Goal: Information Seeking & Learning: Learn about a topic

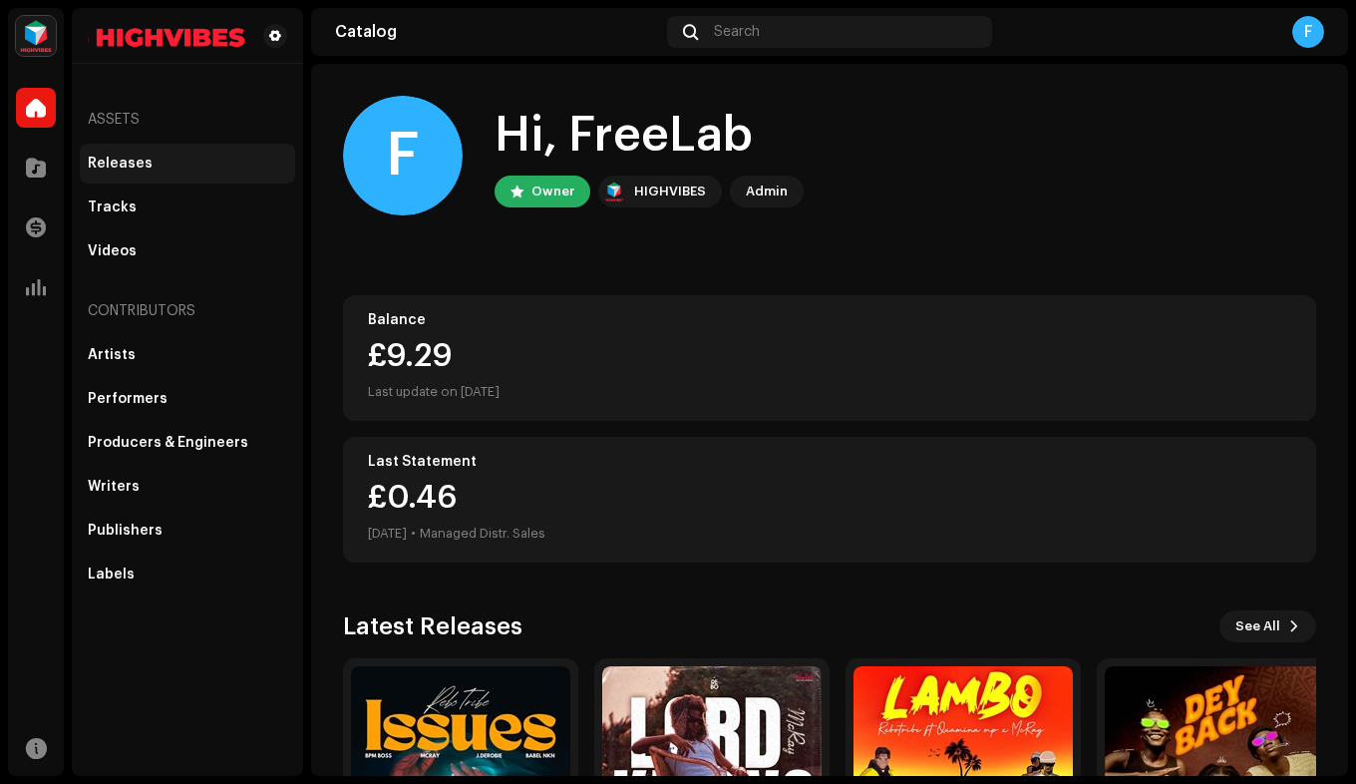
click at [154, 178] on div "Releases" at bounding box center [187, 164] width 215 height 40
click at [129, 157] on div "Releases" at bounding box center [120, 164] width 65 height 16
click at [33, 107] on span at bounding box center [36, 108] width 20 height 16
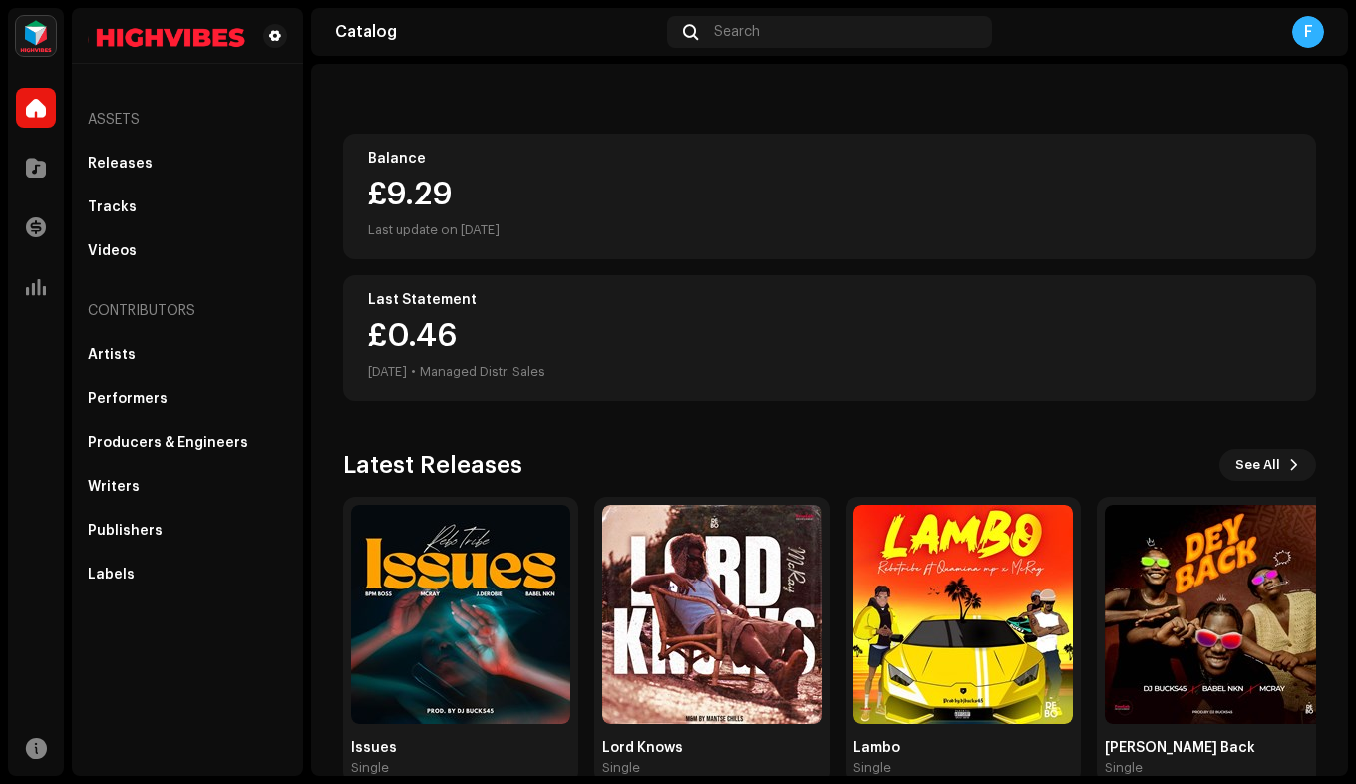
scroll to position [201, 0]
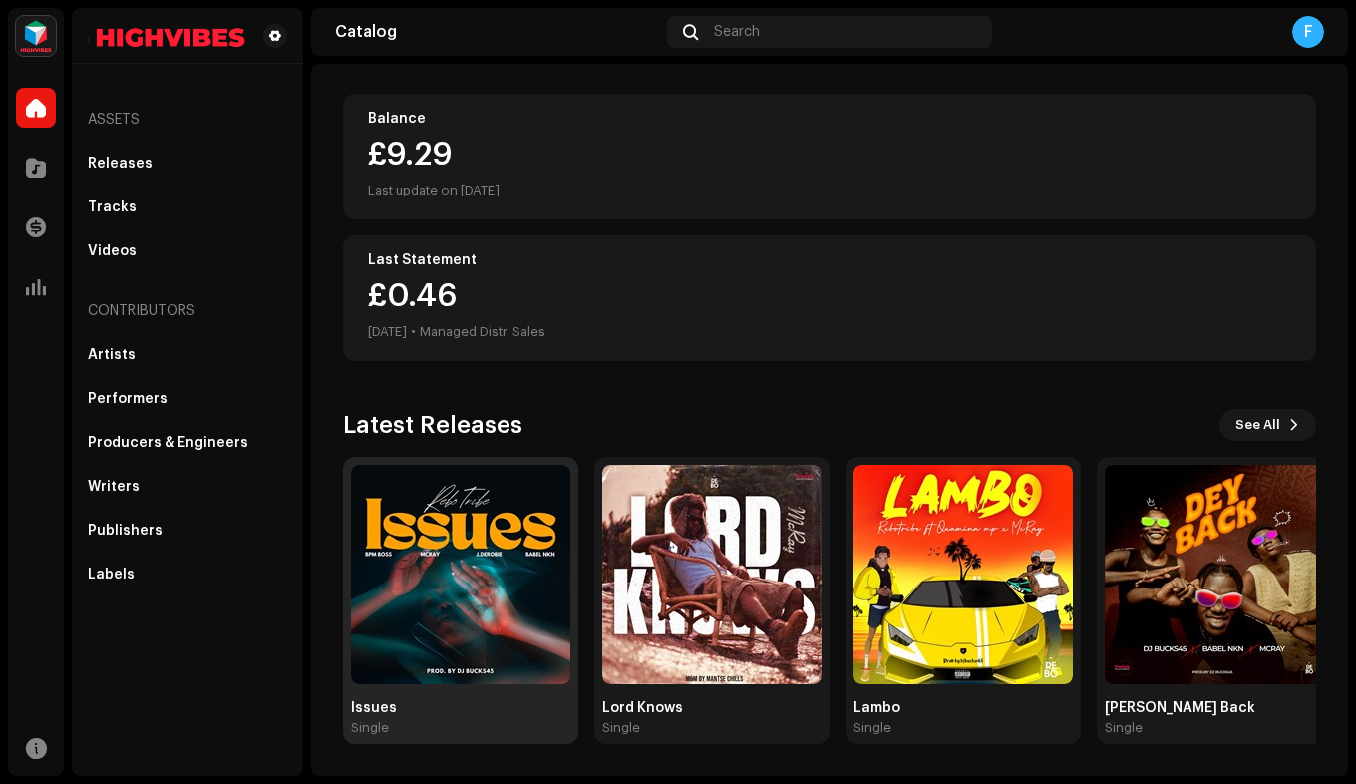
click at [493, 585] on img at bounding box center [460, 574] width 219 height 219
click at [490, 600] on img at bounding box center [460, 574] width 219 height 219
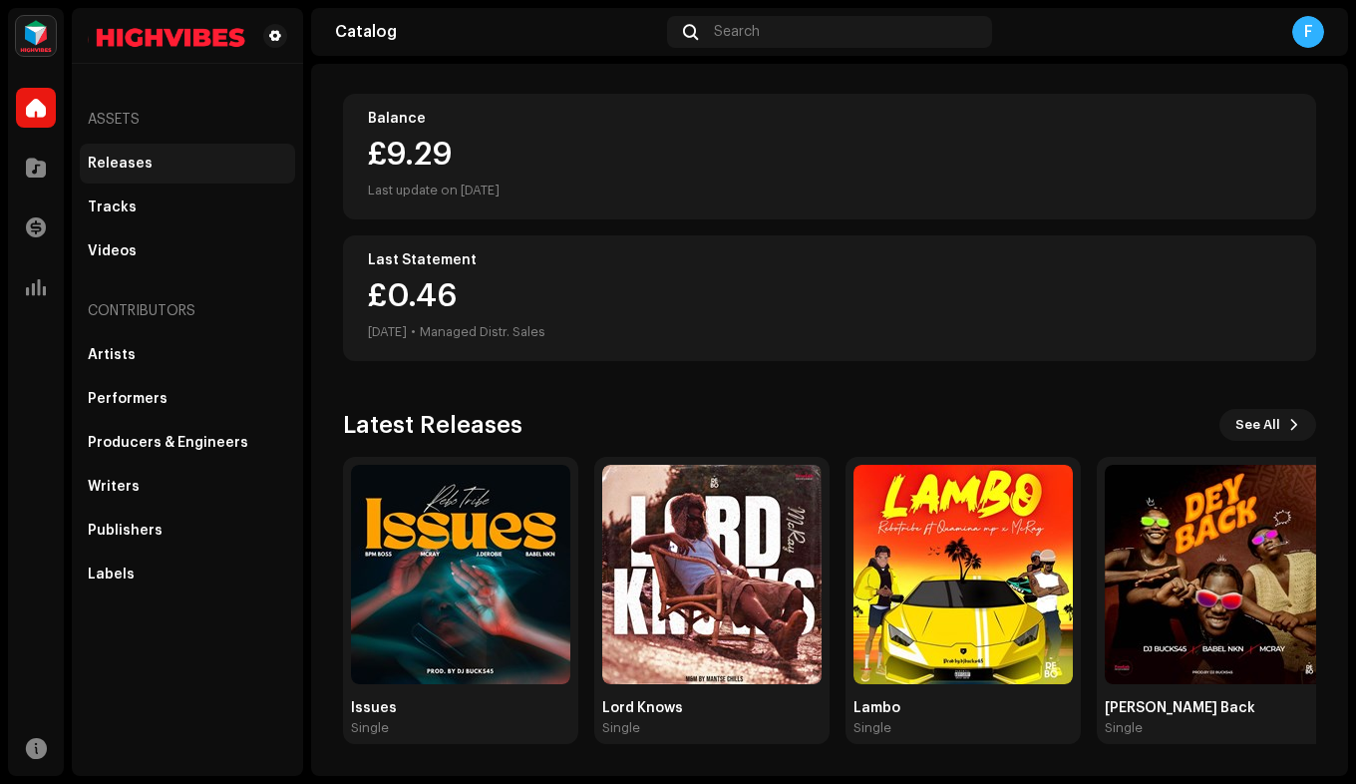
click at [138, 165] on div "Releases" at bounding box center [120, 164] width 65 height 16
click at [40, 163] on span at bounding box center [36, 168] width 20 height 16
click at [40, 19] on img at bounding box center [36, 36] width 40 height 40
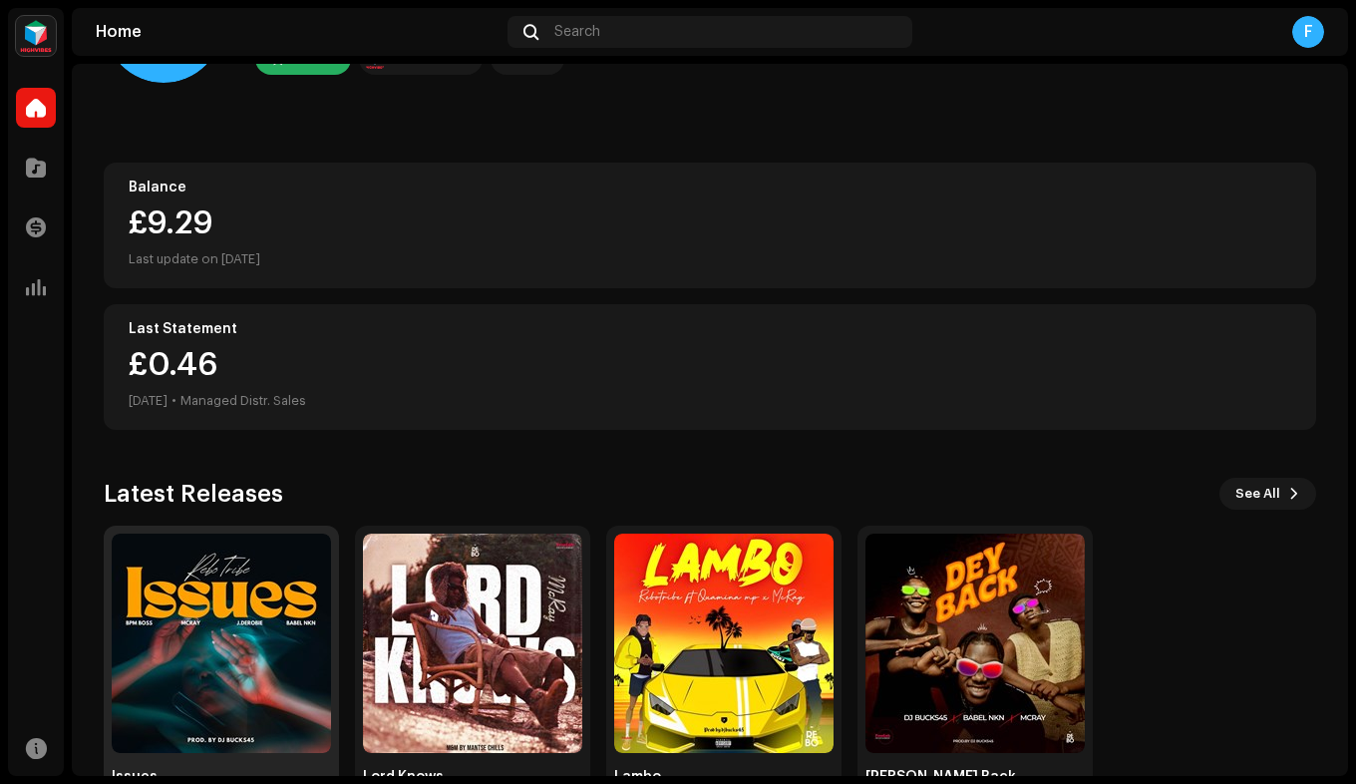
scroll to position [201, 0]
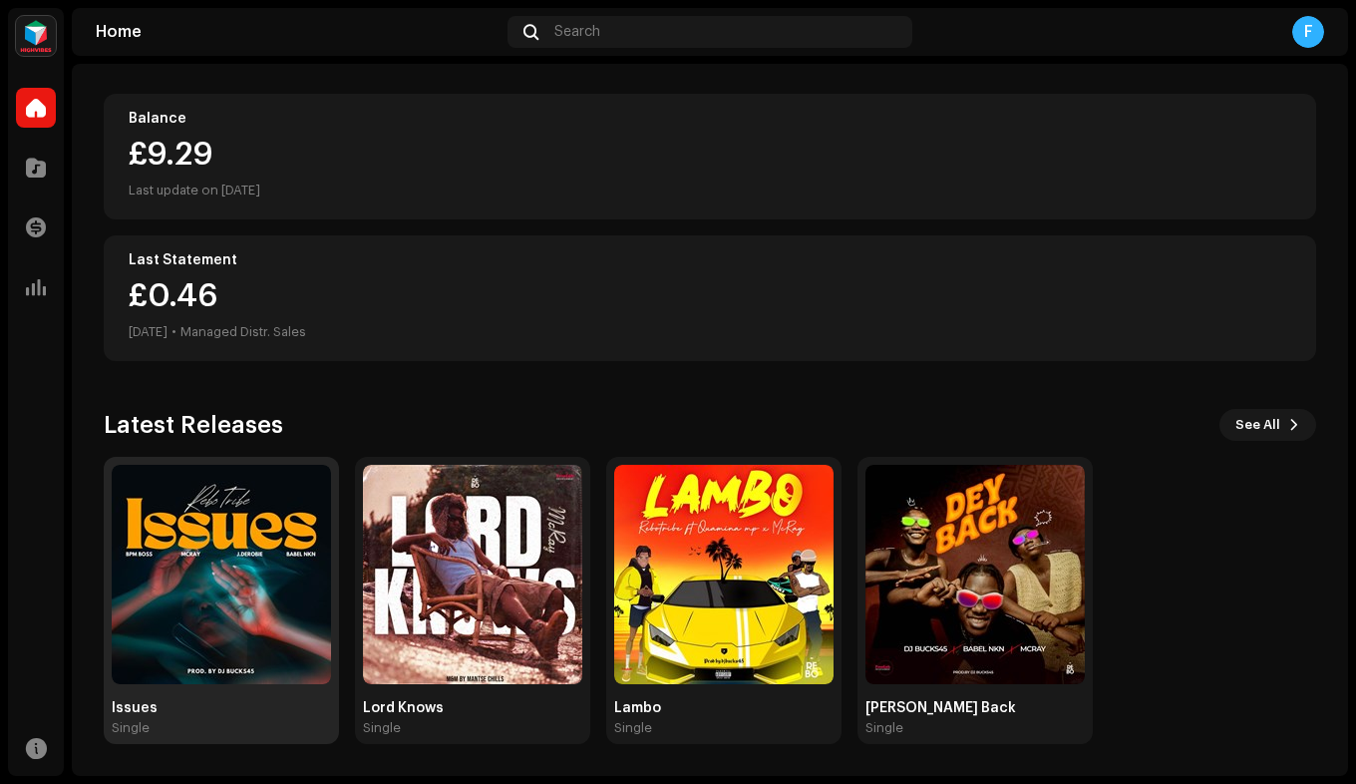
click at [255, 529] on img at bounding box center [221, 574] width 219 height 219
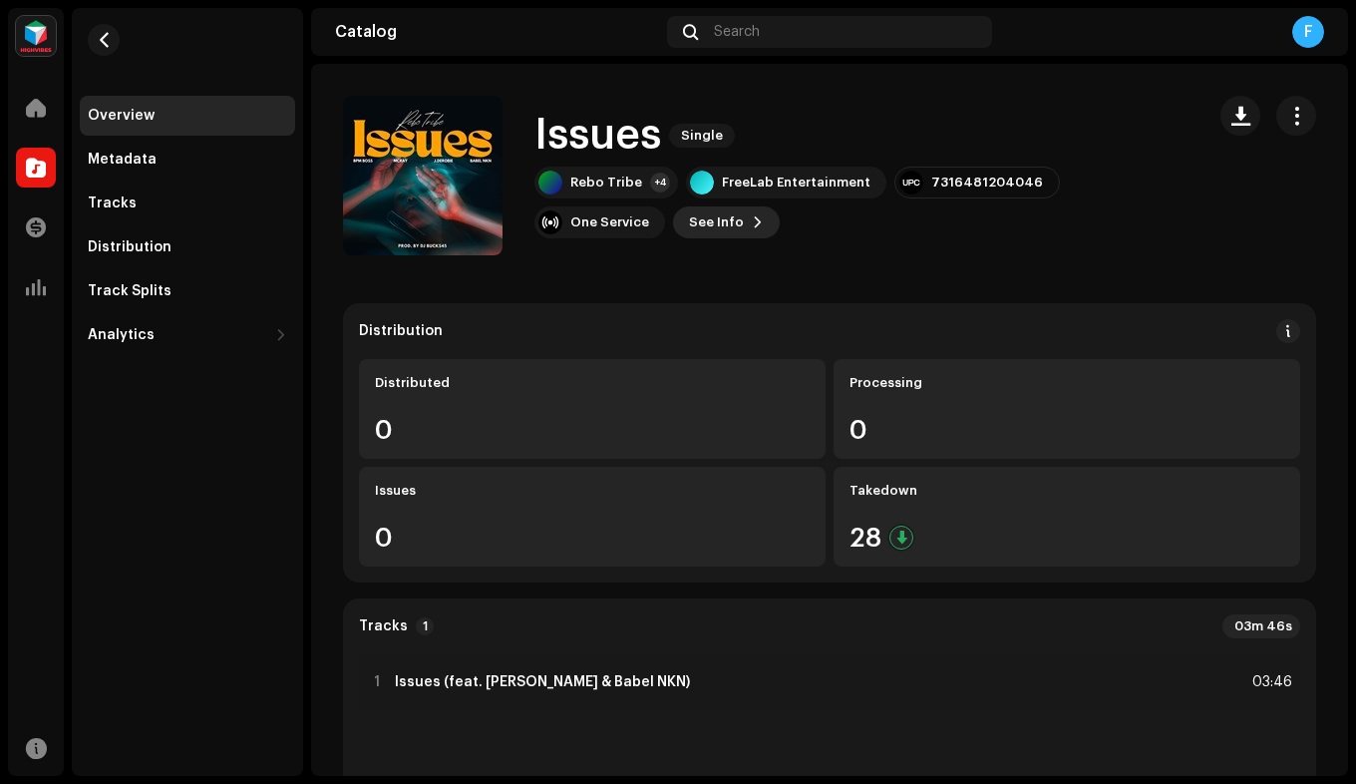
click at [689, 220] on span "See Info" at bounding box center [716, 222] width 55 height 40
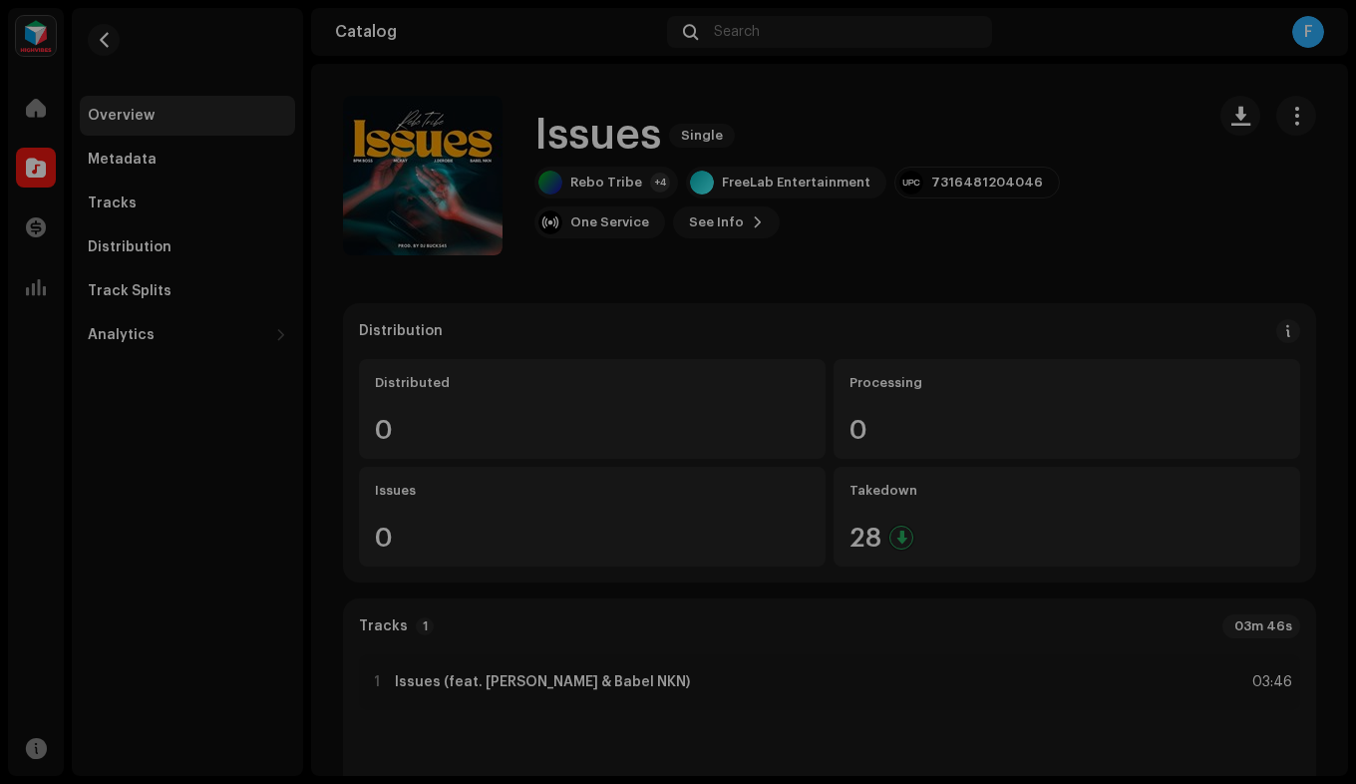
click at [1024, 105] on div "Issues 2988923 Metadata Distribution Metadata Language English Release Title Is…" at bounding box center [678, 392] width 1356 height 784
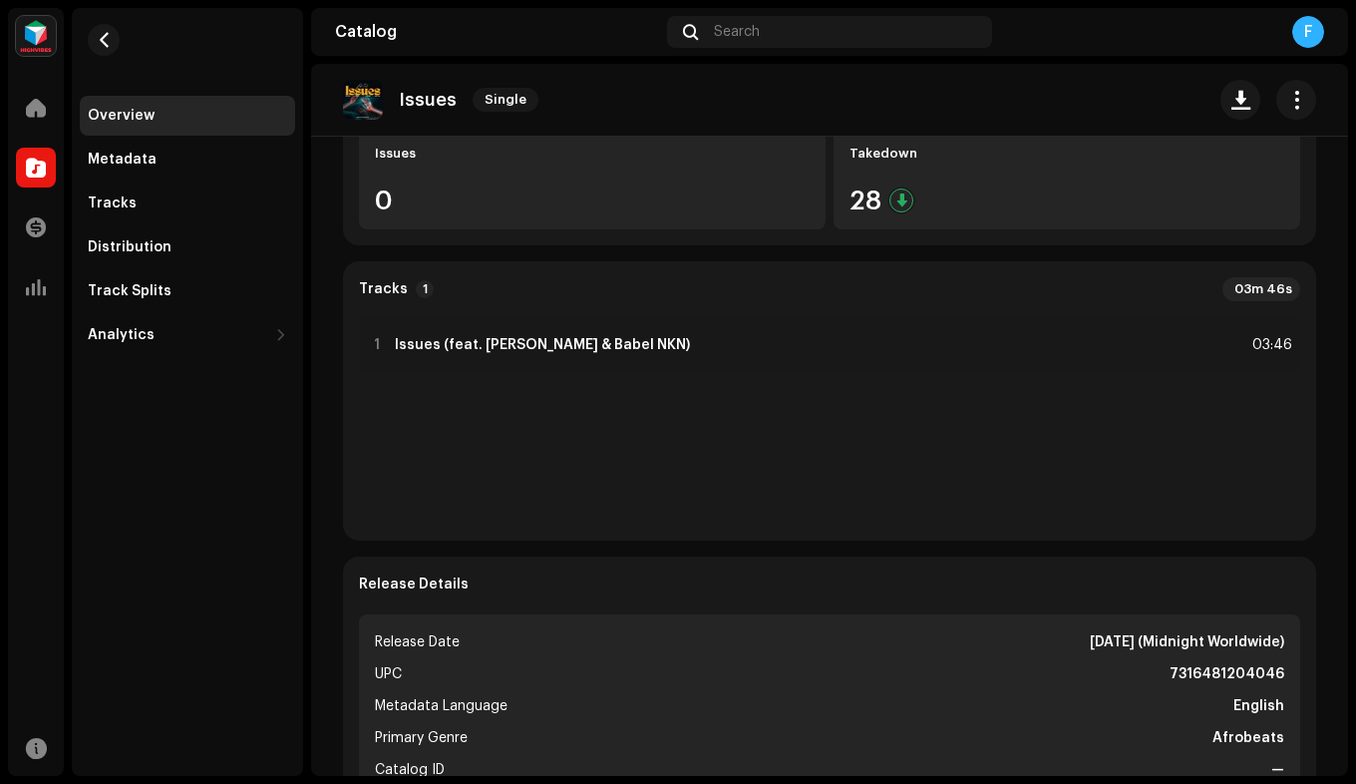
scroll to position [338, 0]
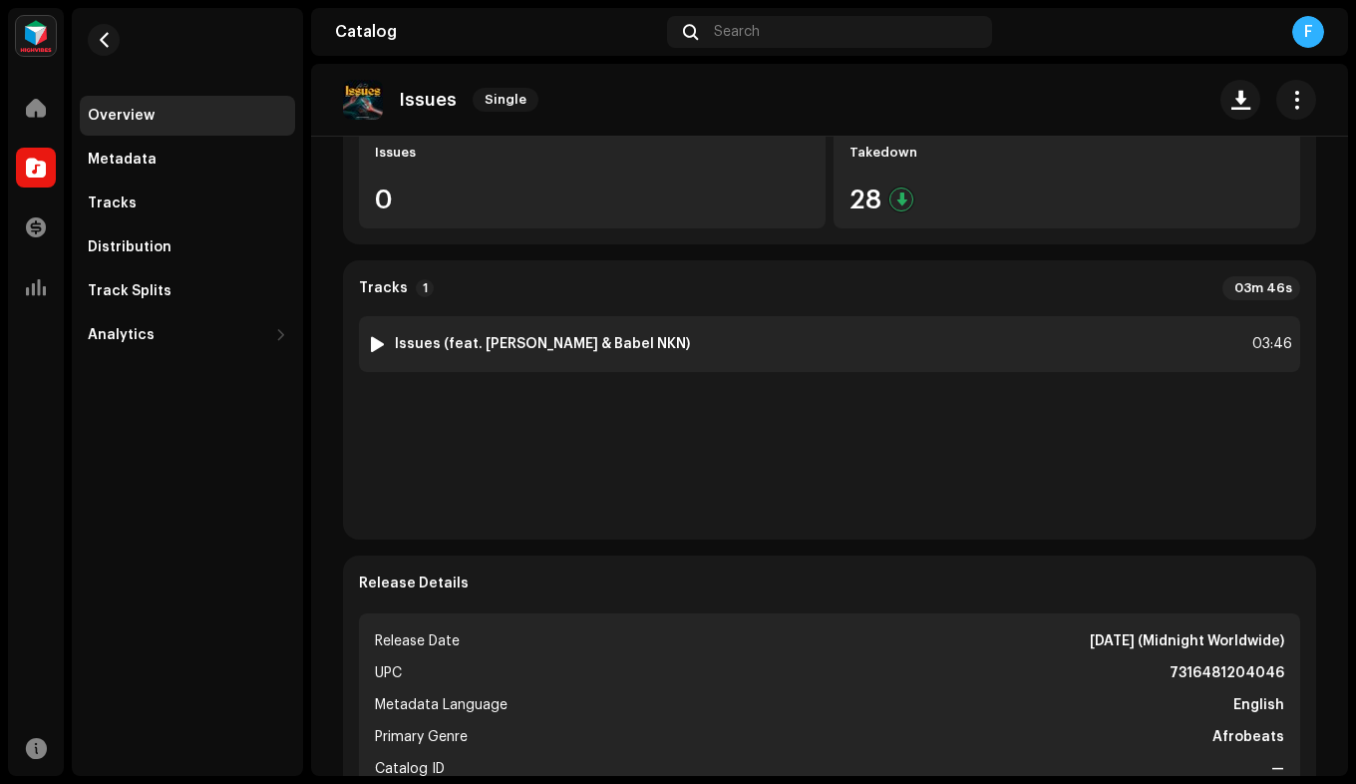
click at [609, 352] on div "1 Issues (feat. McRay & Babel NKN)" at bounding box center [528, 344] width 323 height 20
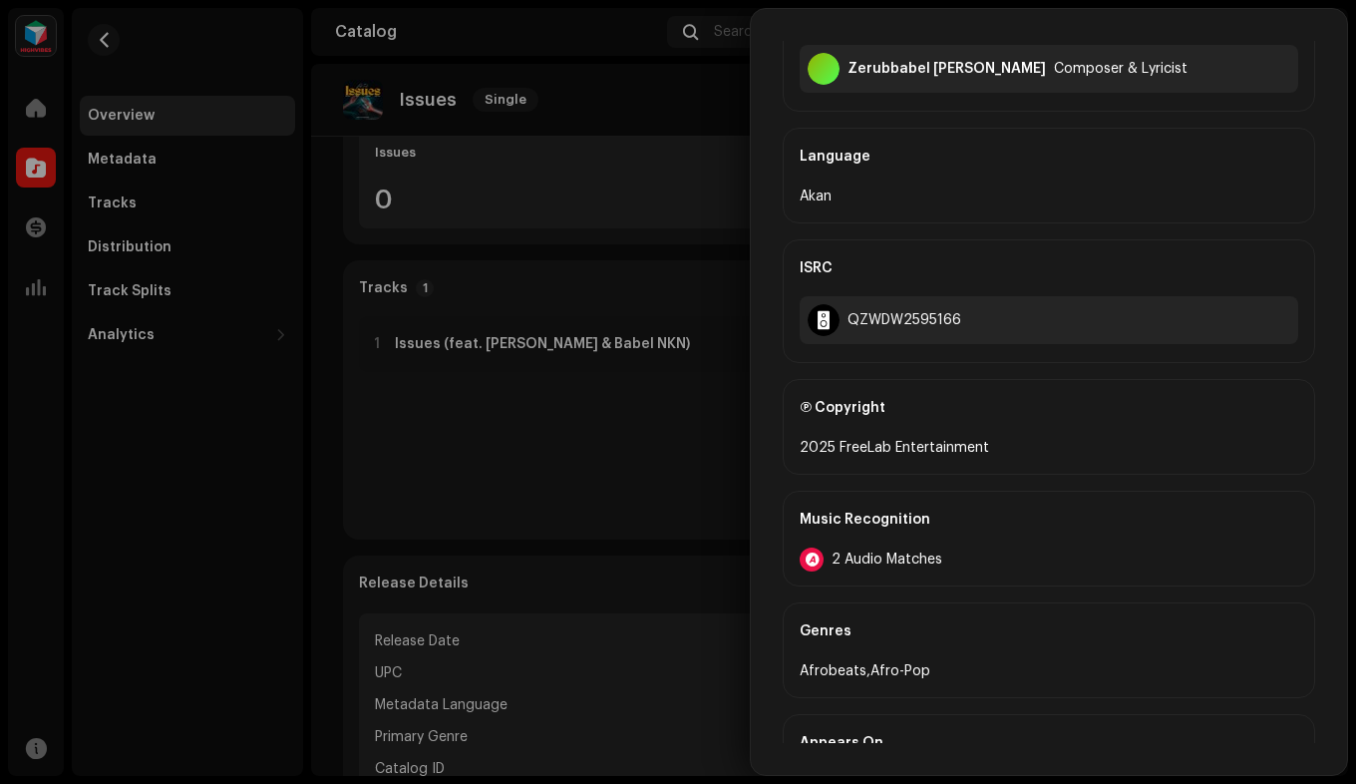
scroll to position [895, 0]
click at [901, 550] on span "2 Audio Matches" at bounding box center [886, 558] width 111 height 16
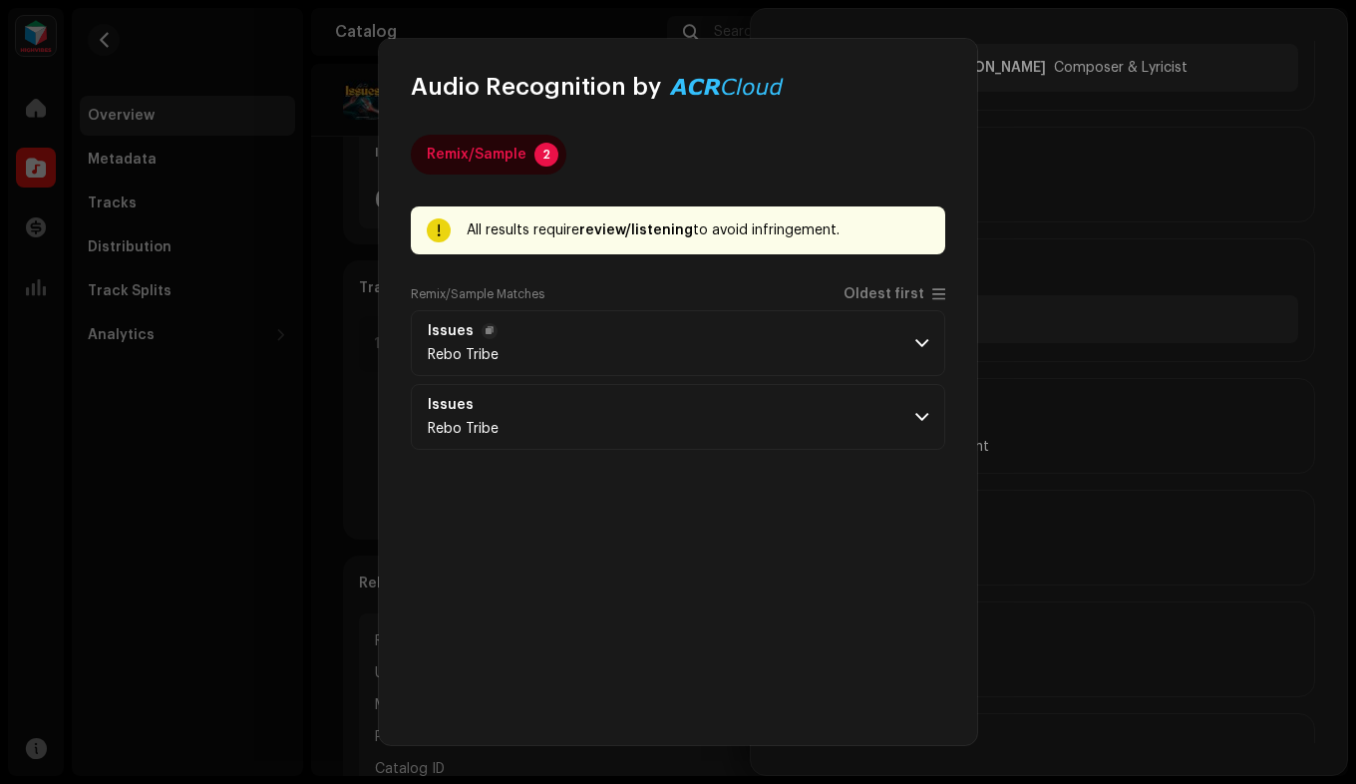
click at [915, 345] on span at bounding box center [921, 343] width 13 height 16
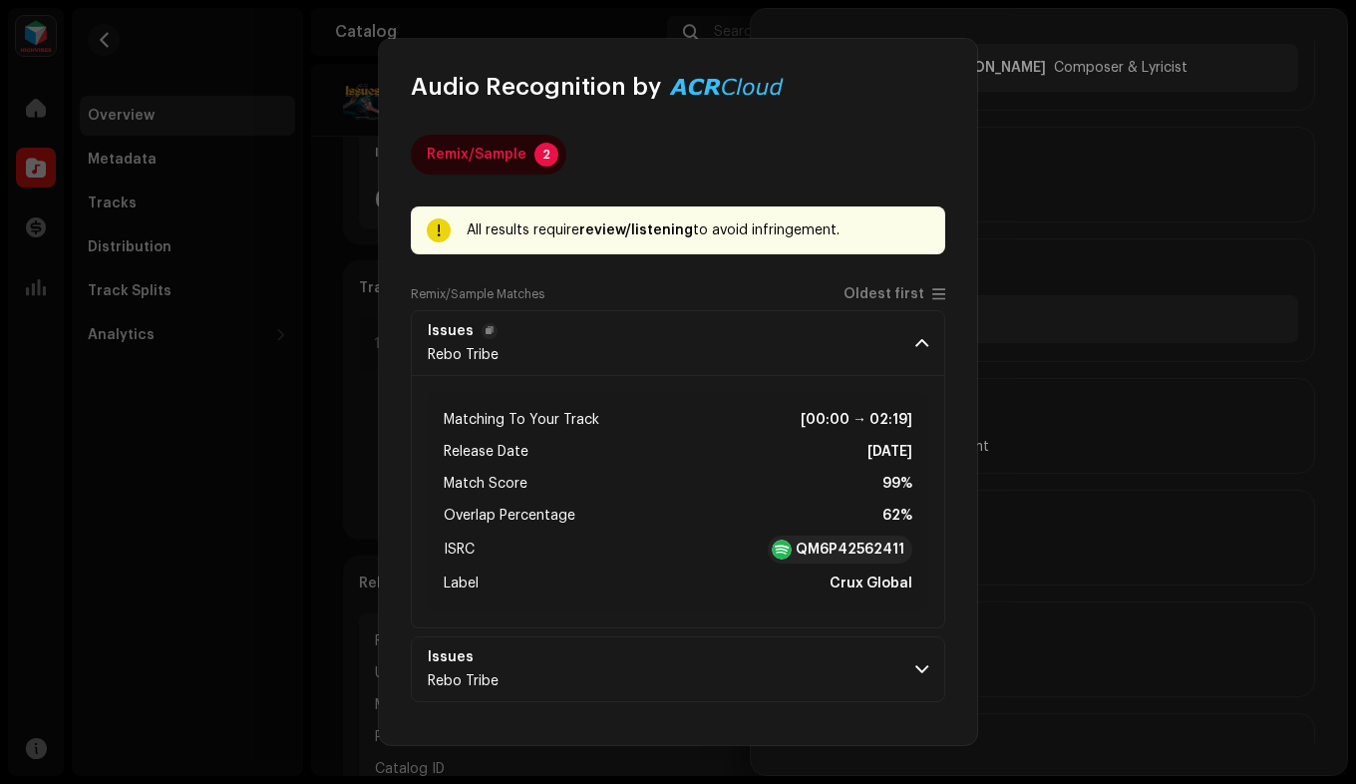
click at [915, 345] on span at bounding box center [921, 343] width 13 height 16
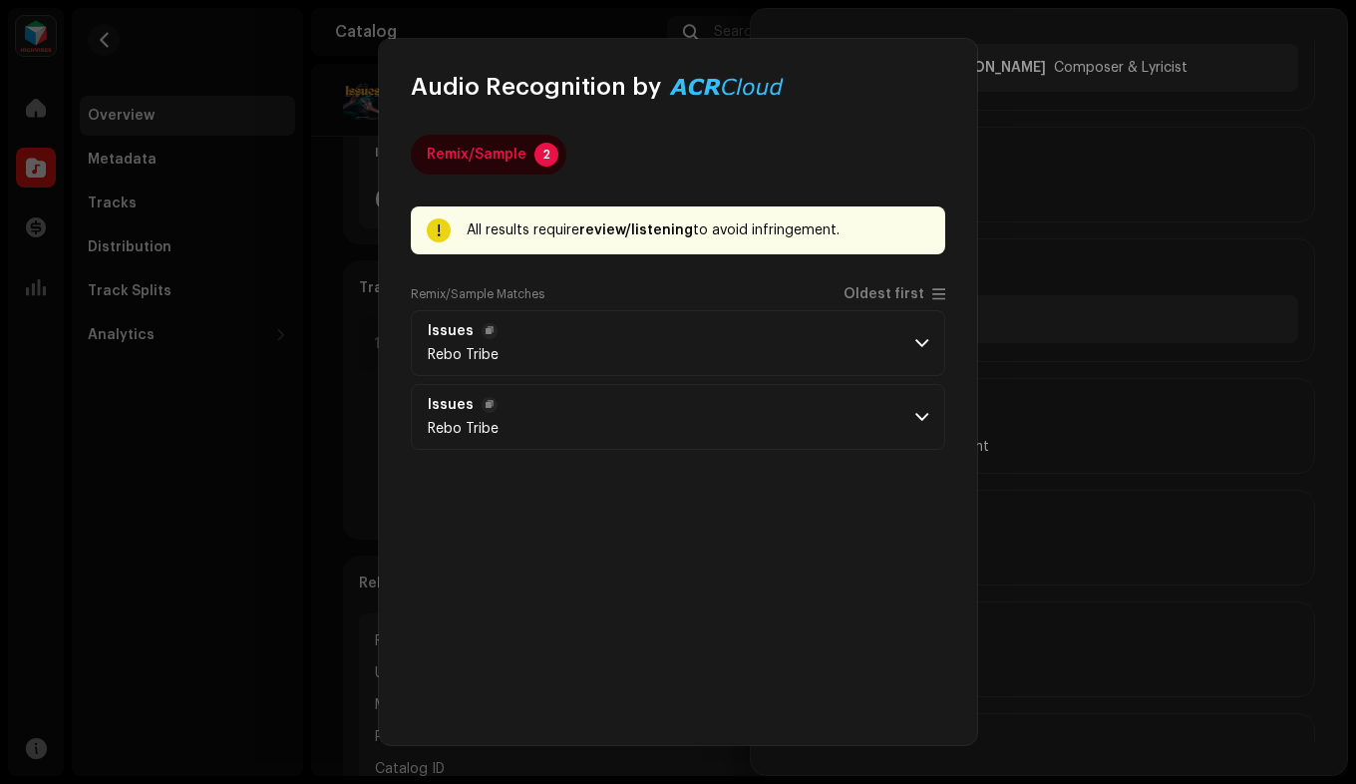
click at [915, 422] on span at bounding box center [921, 417] width 13 height 16
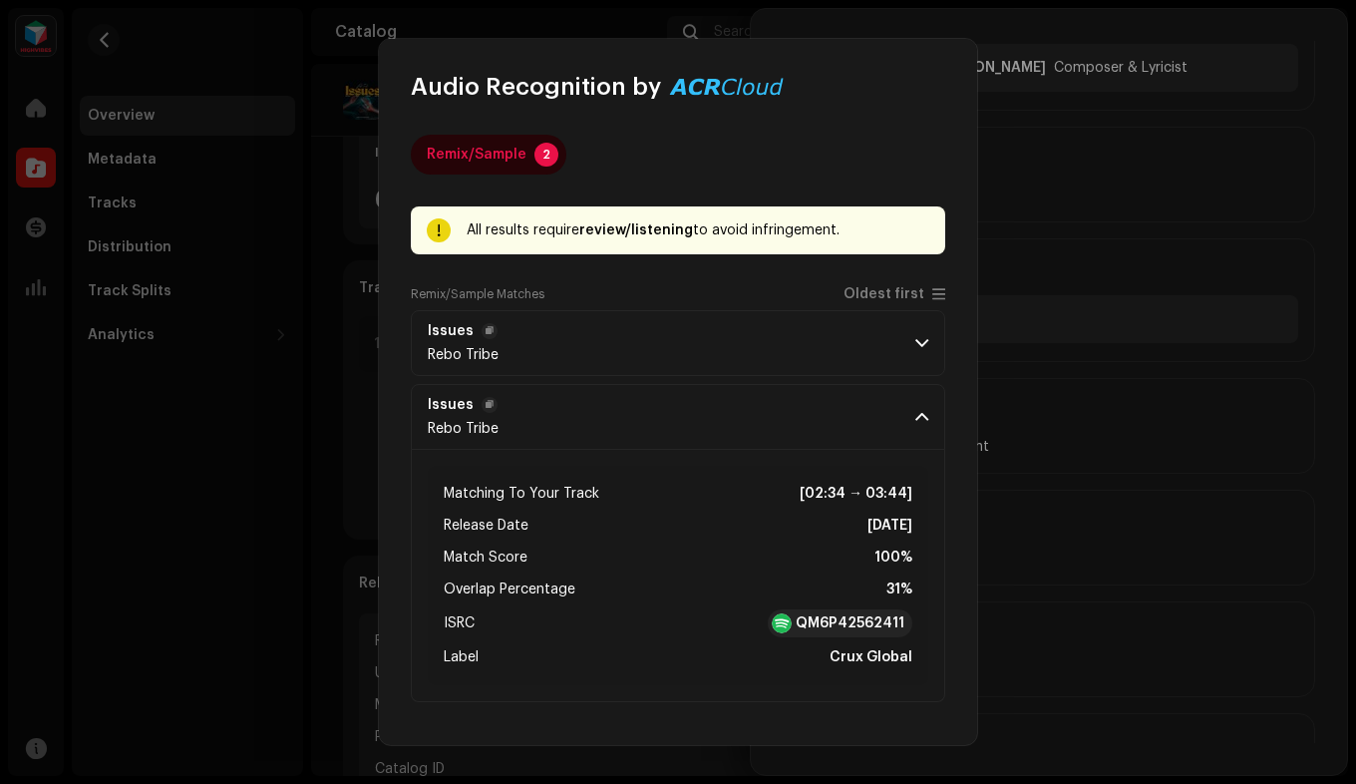
click at [915, 422] on span at bounding box center [921, 417] width 13 height 16
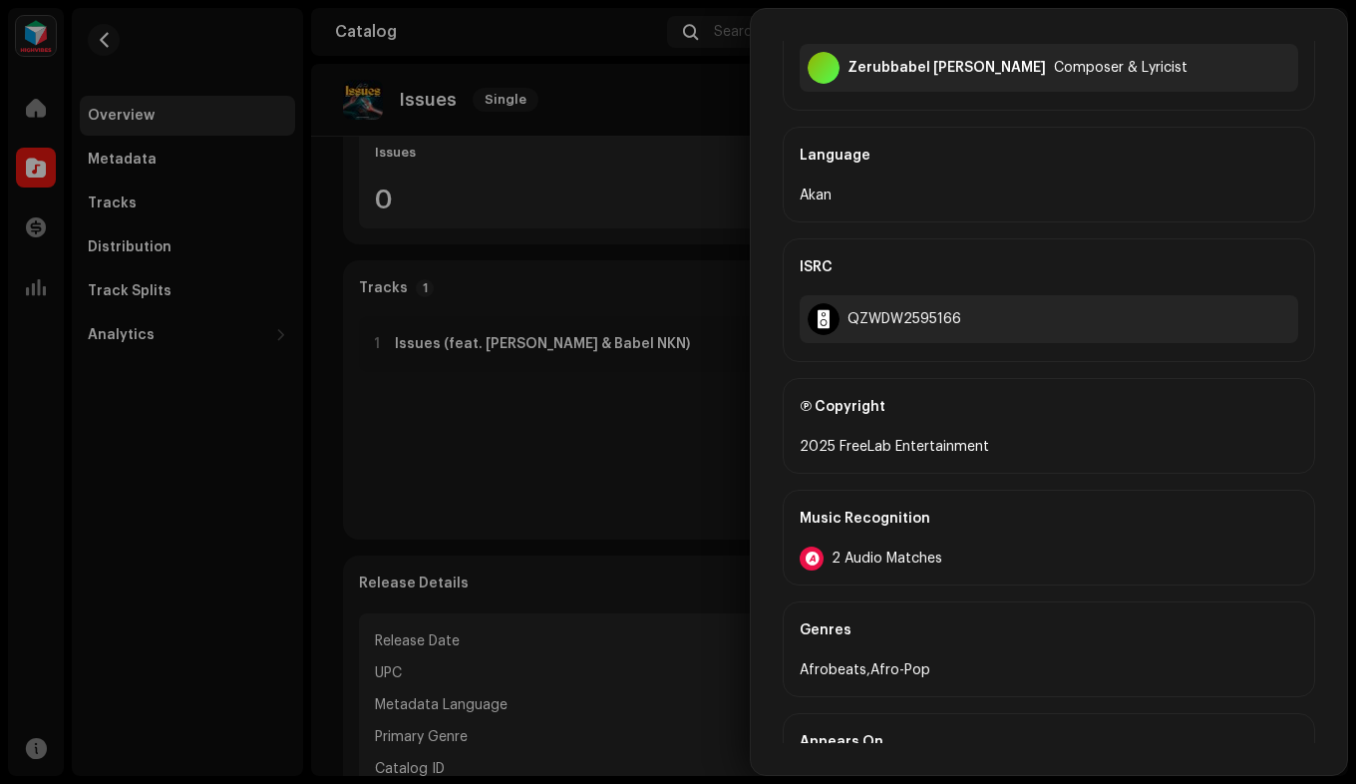
scroll to position [957, 0]
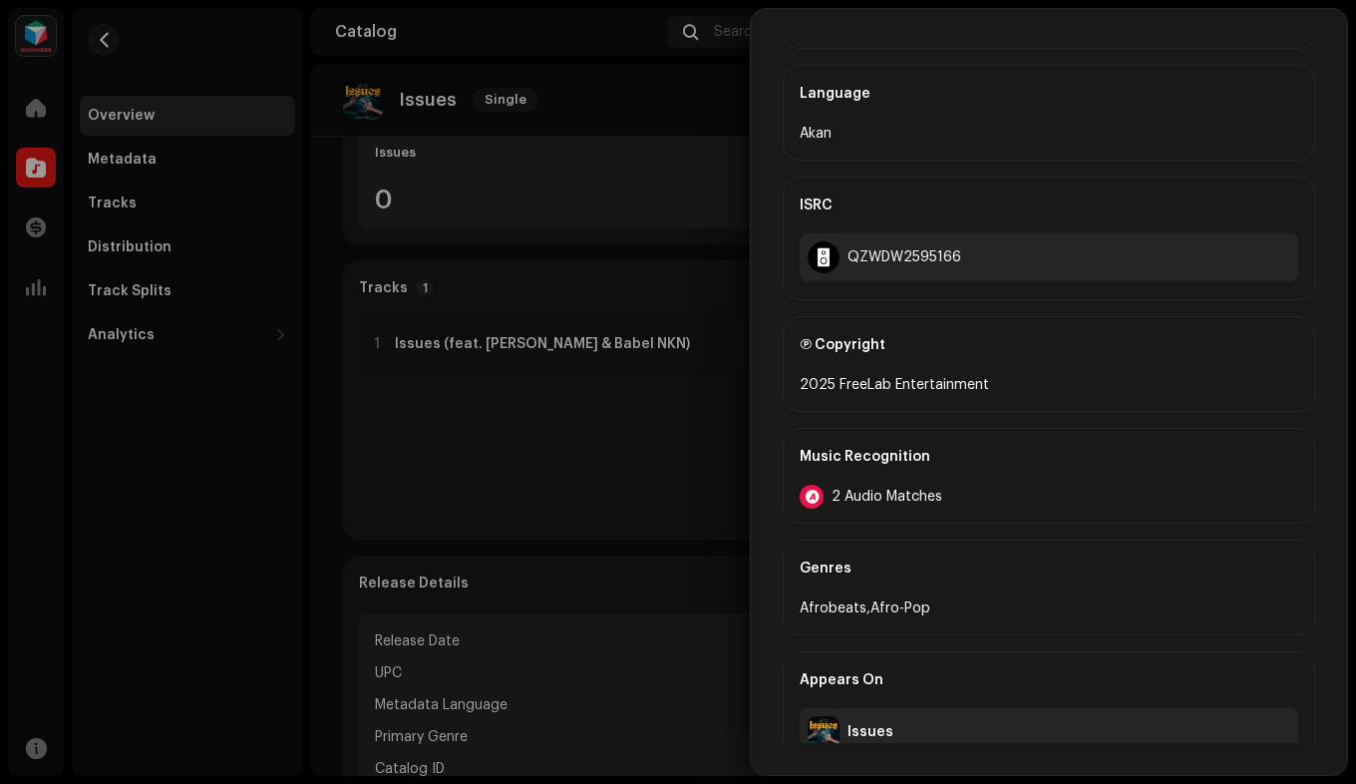
click at [896, 708] on div "Issues" at bounding box center [1049, 732] width 498 height 48
click at [229, 496] on div at bounding box center [678, 392] width 1356 height 784
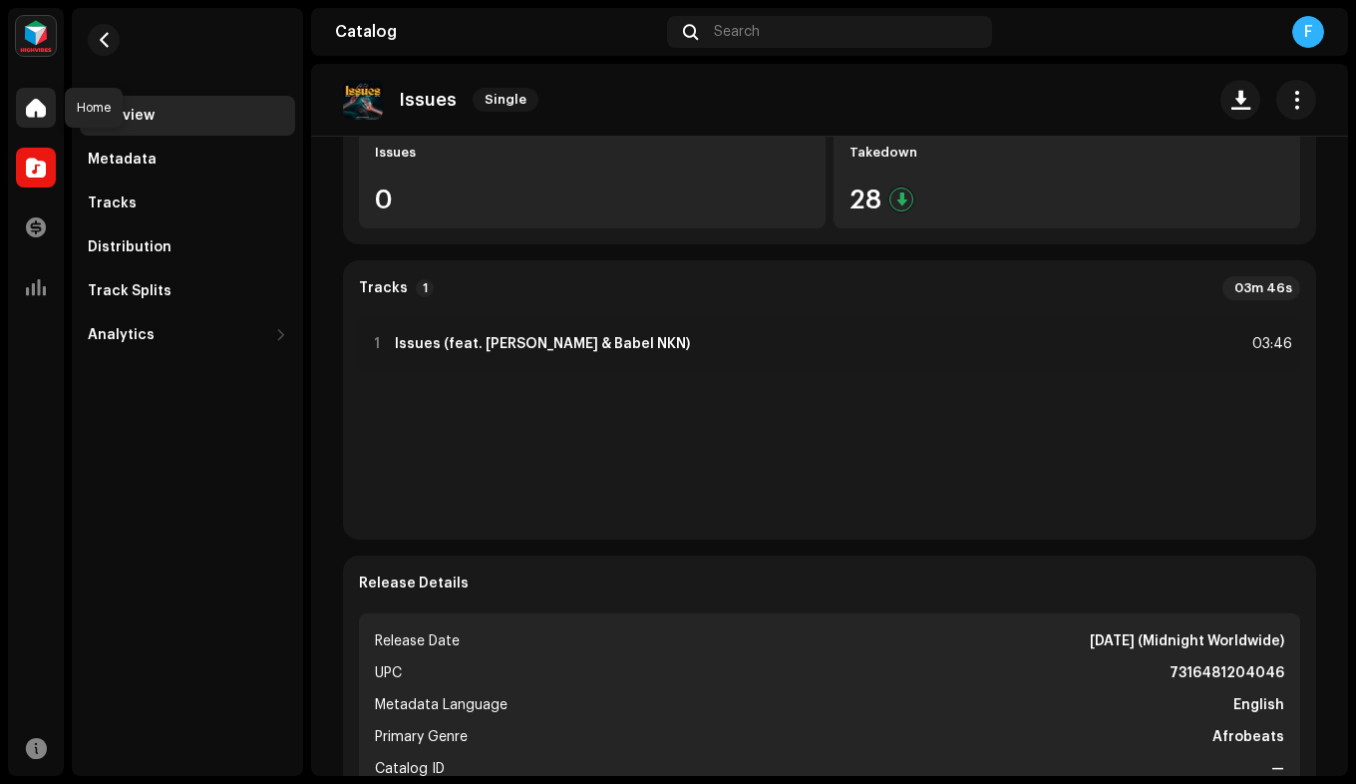
click at [26, 105] on span at bounding box center [36, 108] width 20 height 16
